Goal: Task Accomplishment & Management: Use online tool/utility

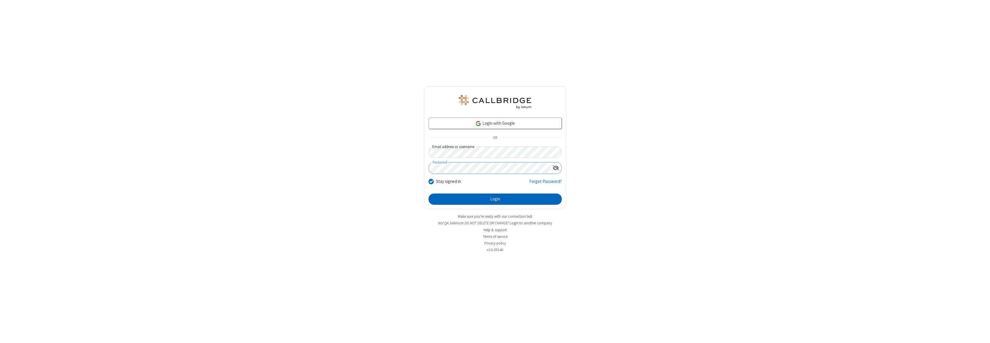
click at [495, 199] on button "Login" at bounding box center [494, 199] width 133 height 12
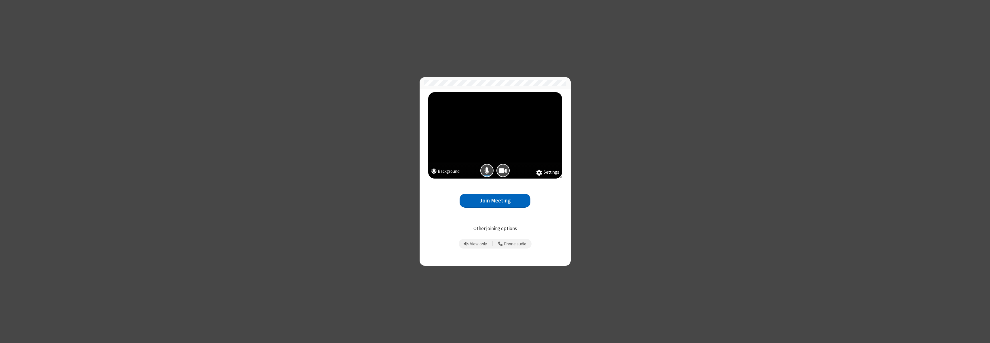
click at [495, 200] on button "Join Meeting" at bounding box center [495, 201] width 71 height 14
